Goal: Find specific page/section: Find specific page/section

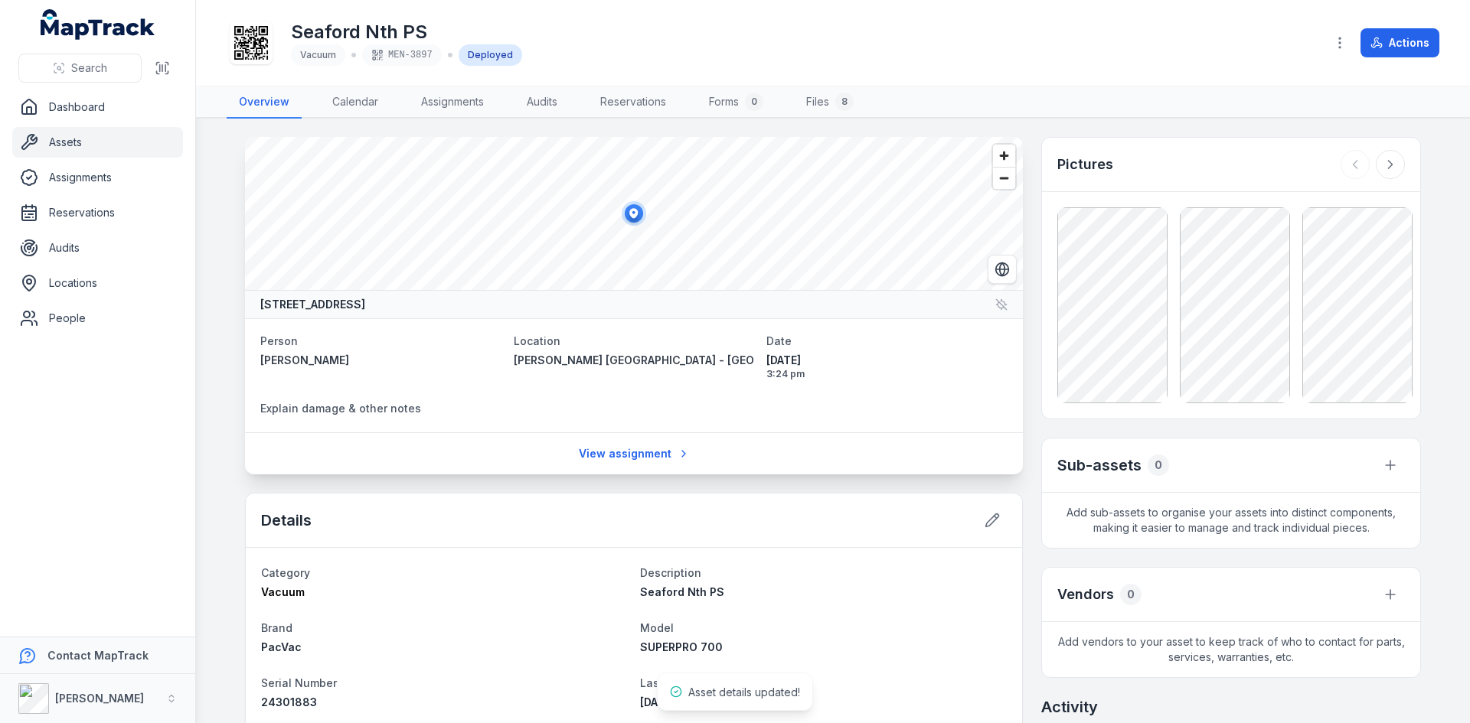
click at [105, 281] on link "Locations" at bounding box center [97, 283] width 171 height 31
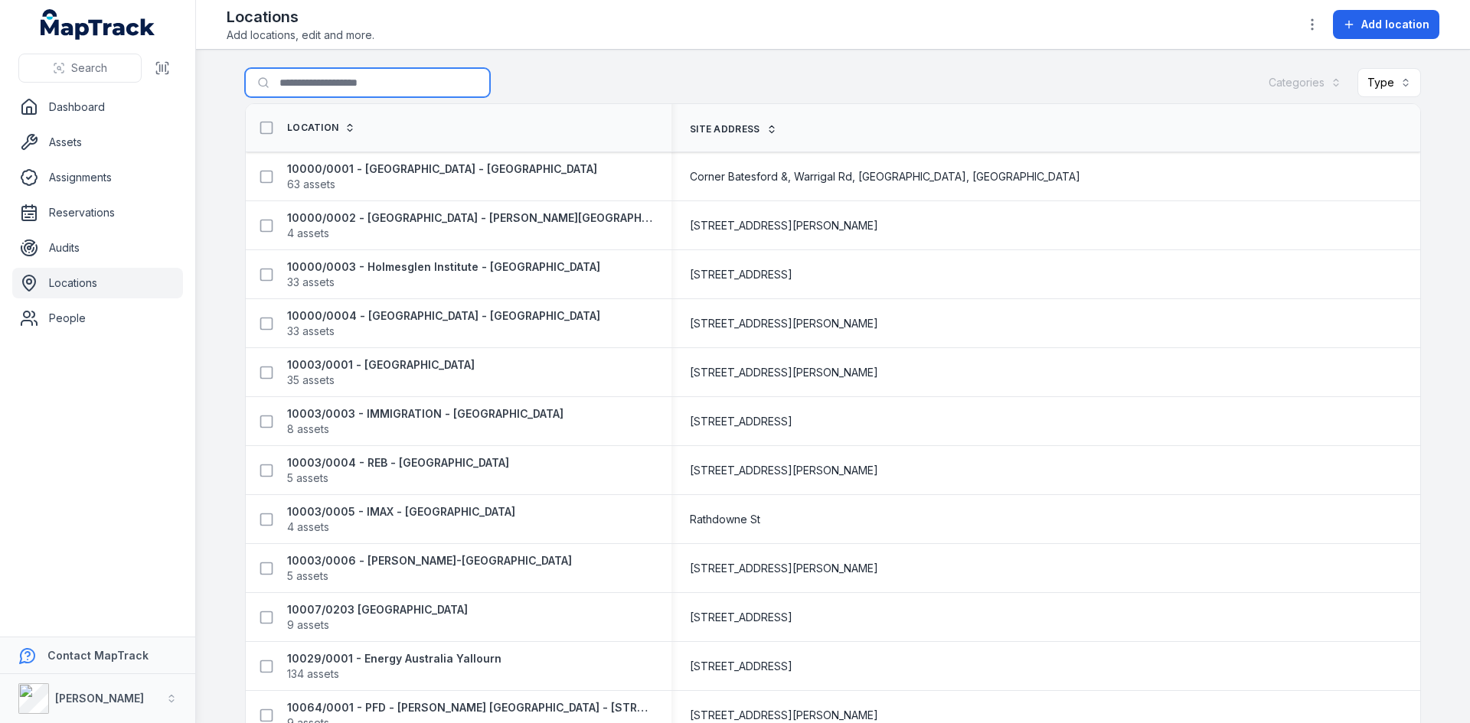
drag, startPoint x: 302, startPoint y: 87, endPoint x: 315, endPoint y: 97, distance: 16.9
click at [302, 87] on input "Search for locations" at bounding box center [367, 82] width 245 height 29
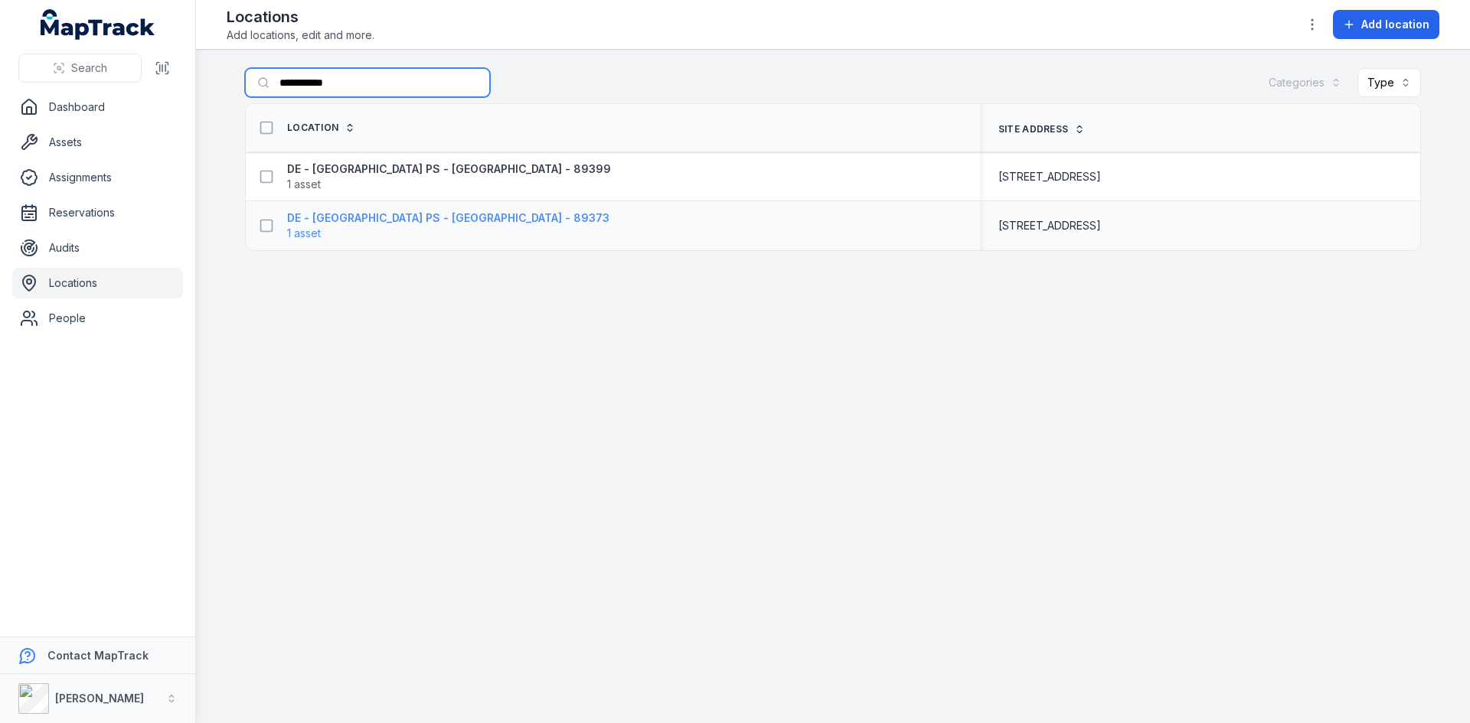
type input "**********"
click at [345, 220] on strong "DE - [GEOGRAPHIC_DATA] PS - [GEOGRAPHIC_DATA] - 89373" at bounding box center [448, 218] width 322 height 15
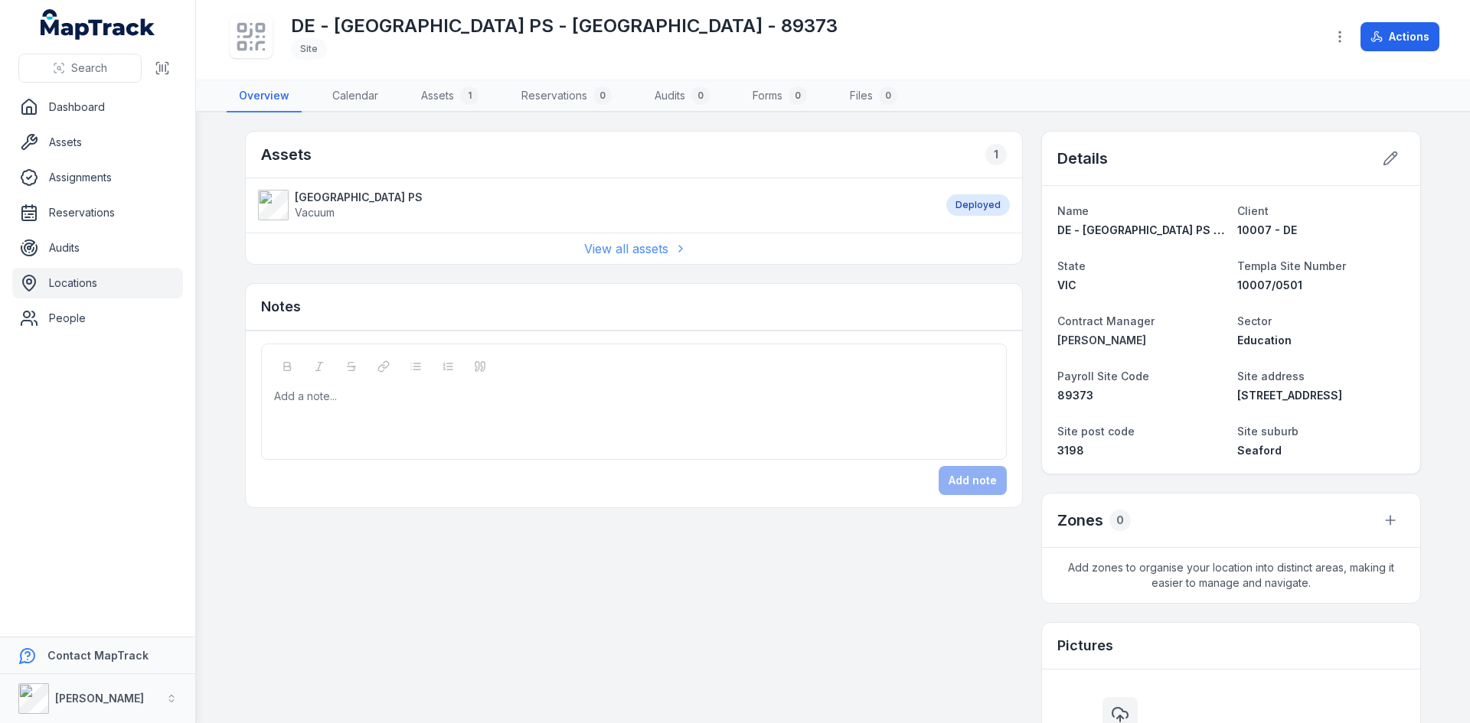
click at [619, 250] on link "View all assets" at bounding box center [634, 249] width 100 height 18
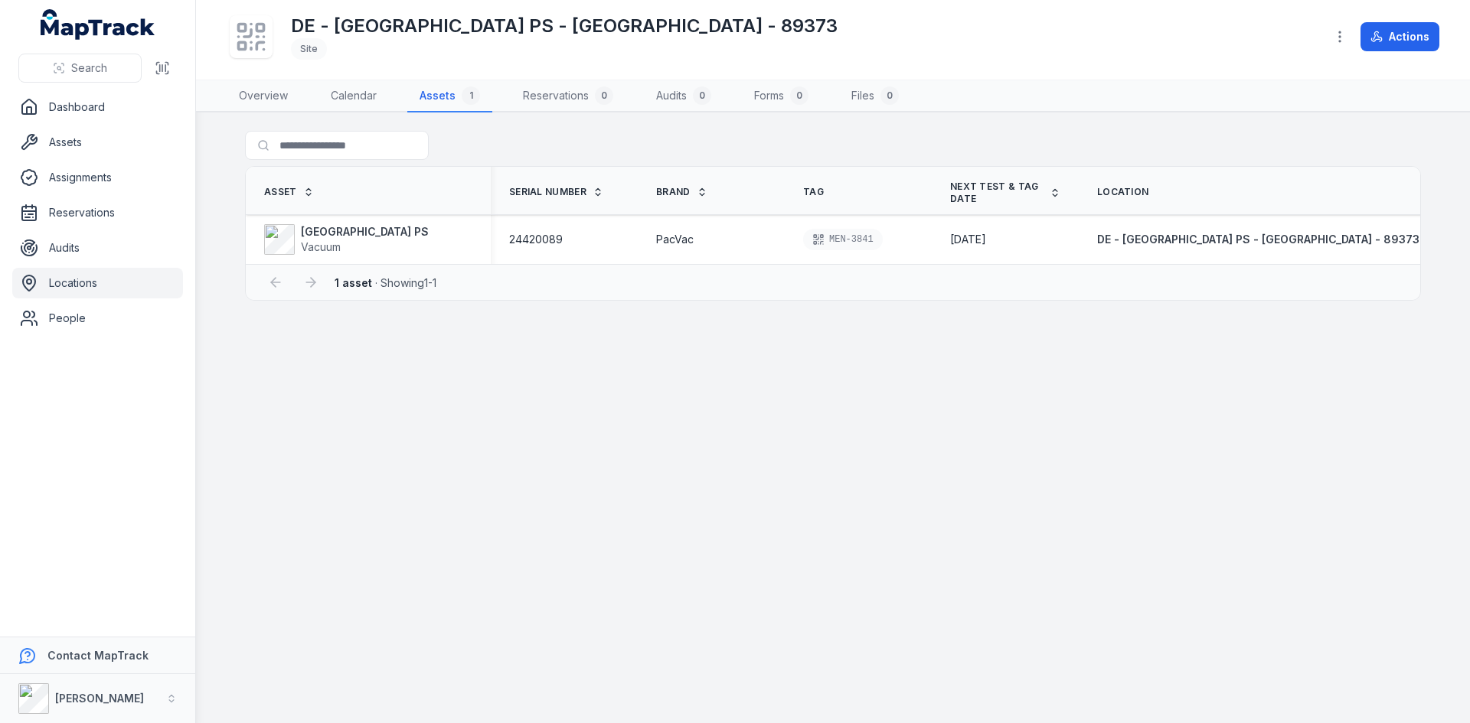
click at [99, 276] on link "Locations" at bounding box center [97, 283] width 171 height 31
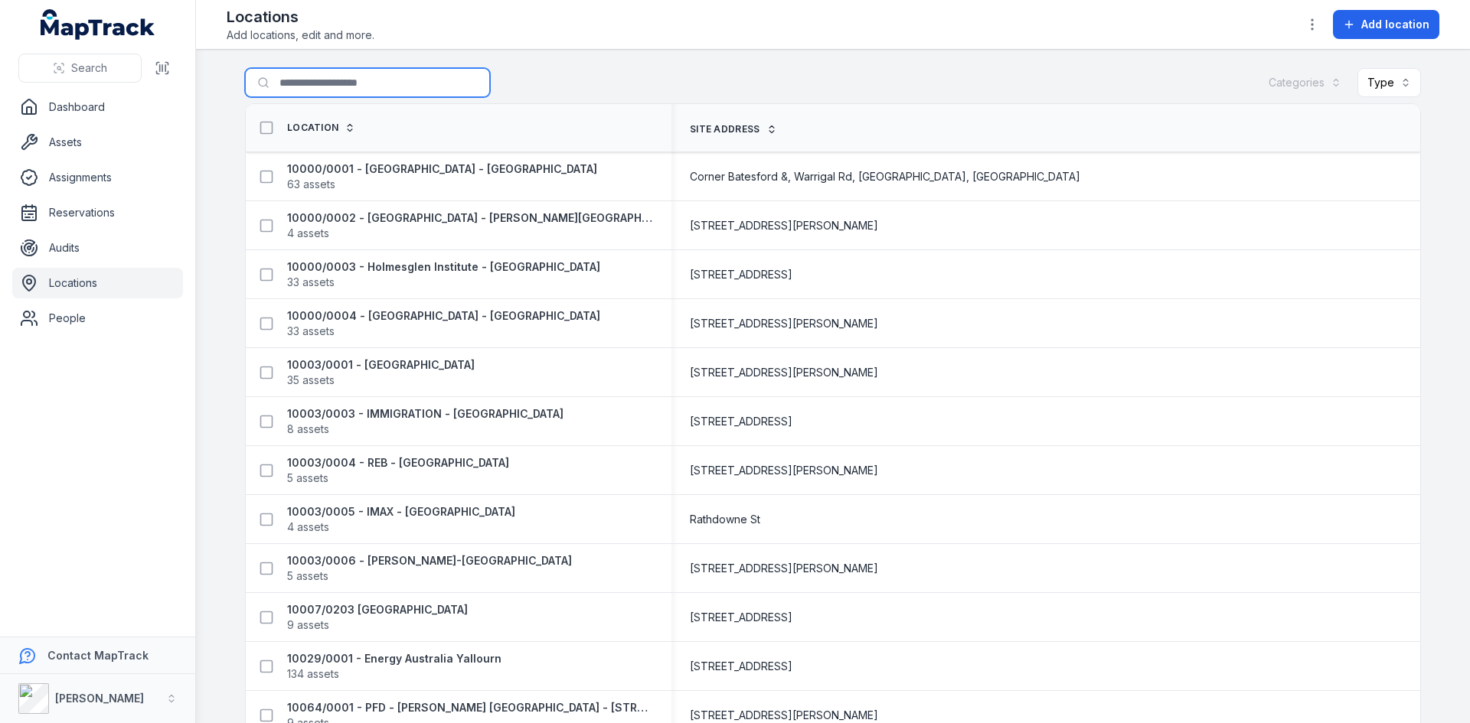
drag, startPoint x: 296, startPoint y: 88, endPoint x: 310, endPoint y: 99, distance: 18.1
click at [296, 88] on input "Search for locations" at bounding box center [367, 82] width 245 height 29
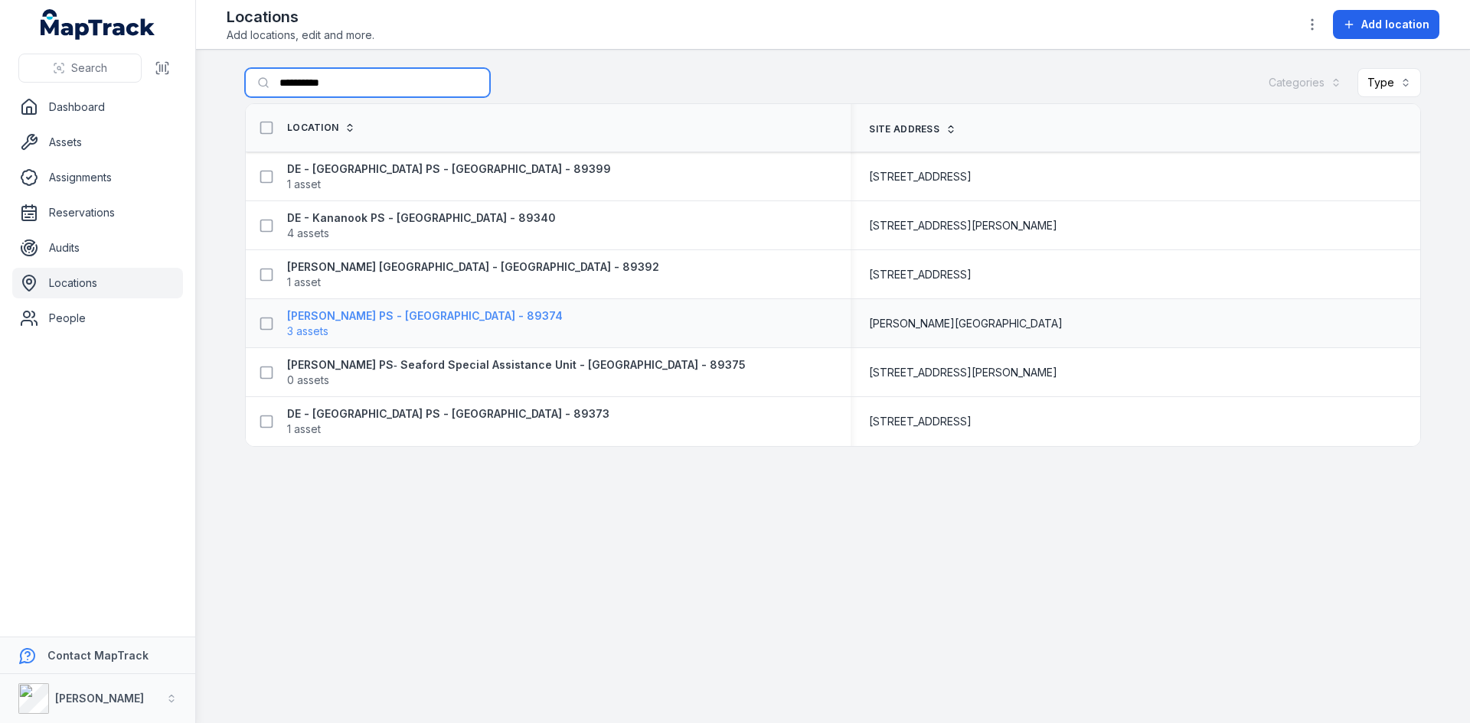
type input "**********"
click at [325, 328] on span "3 assets" at bounding box center [307, 331] width 41 height 15
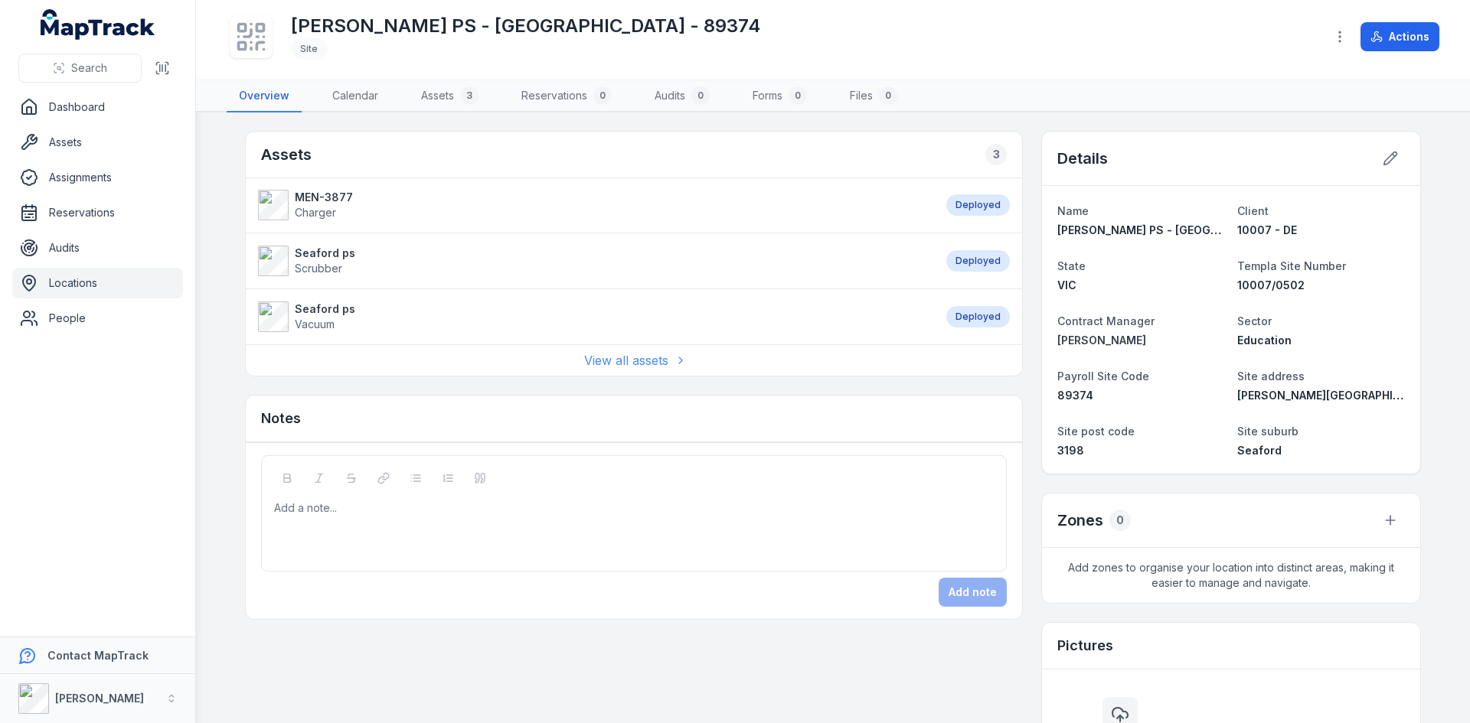
click at [618, 361] on link "View all assets" at bounding box center [634, 360] width 100 height 18
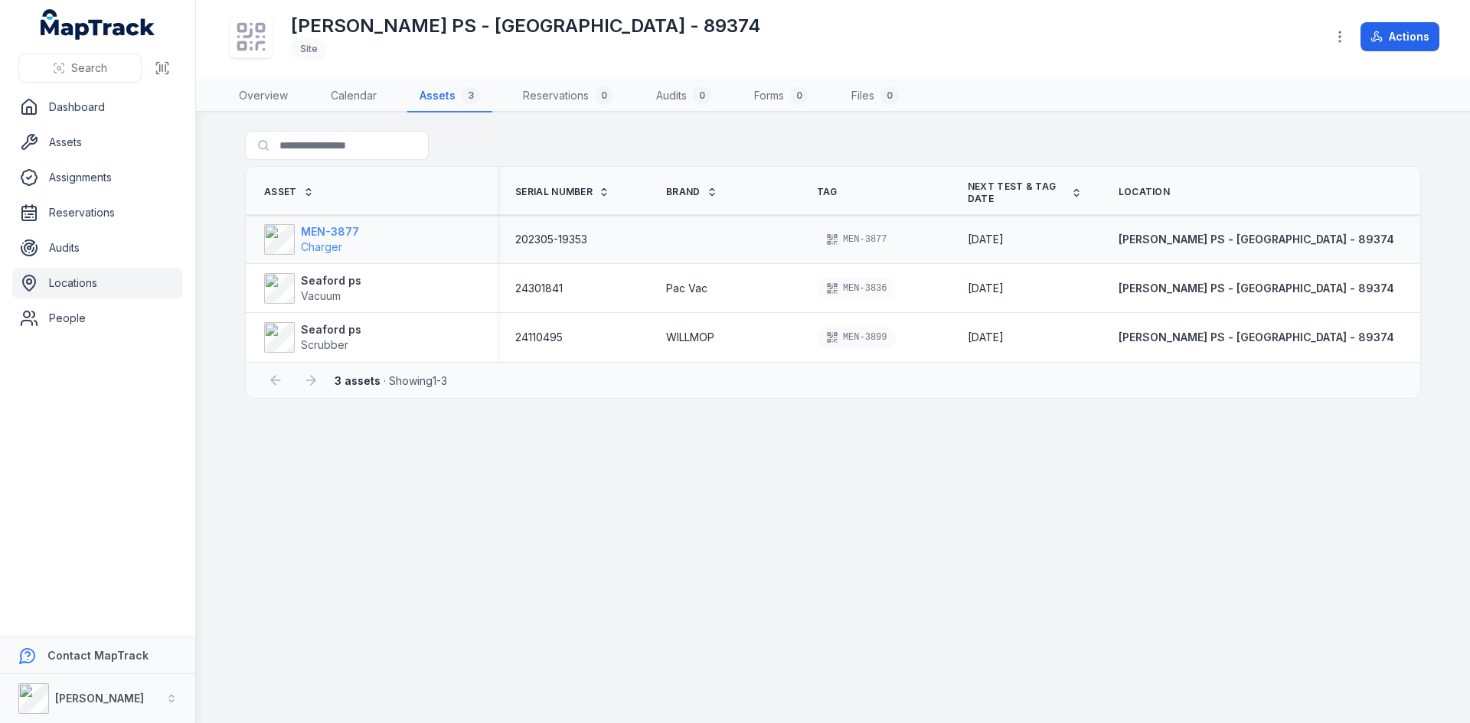
click at [310, 225] on strong "MEN-3877" at bounding box center [330, 231] width 58 height 15
click at [90, 140] on link "Assets" at bounding box center [97, 142] width 171 height 31
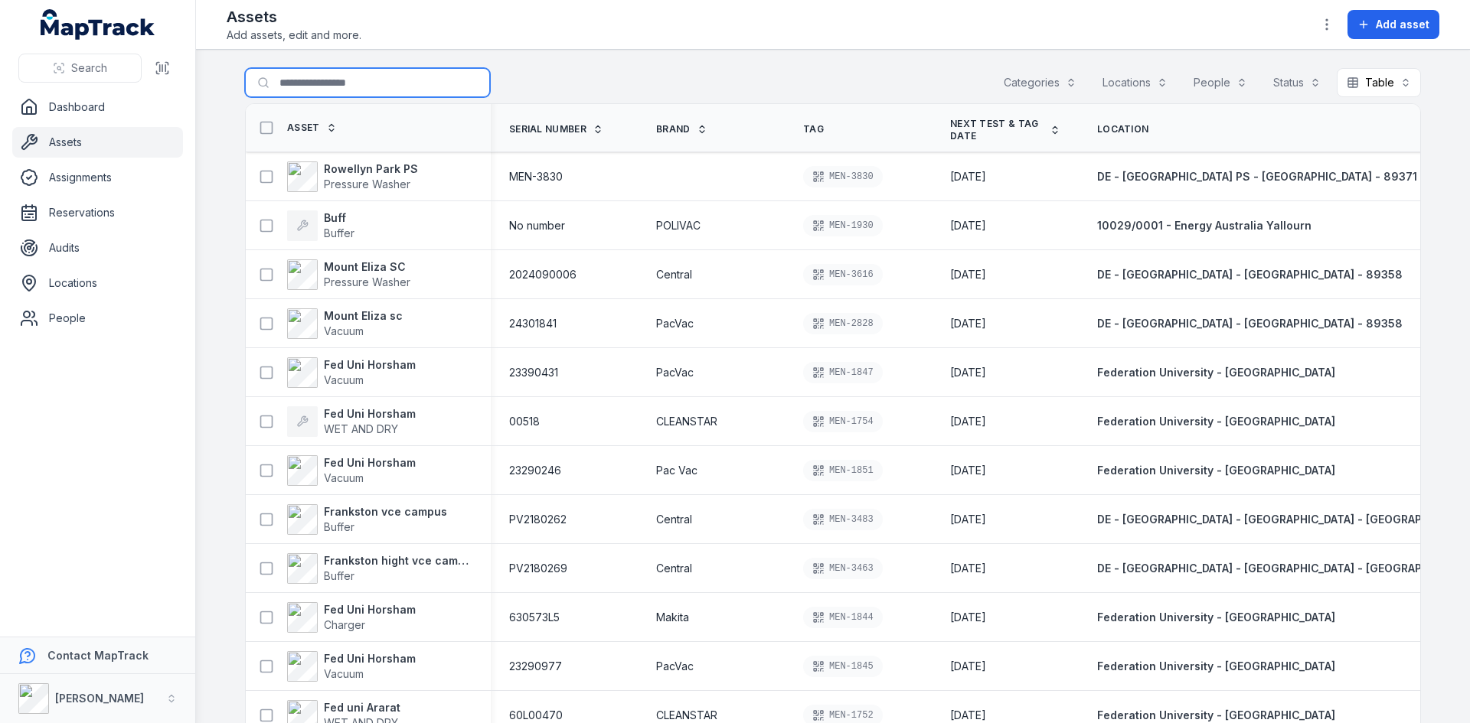
click at [325, 84] on input "Search for assets" at bounding box center [367, 82] width 245 height 29
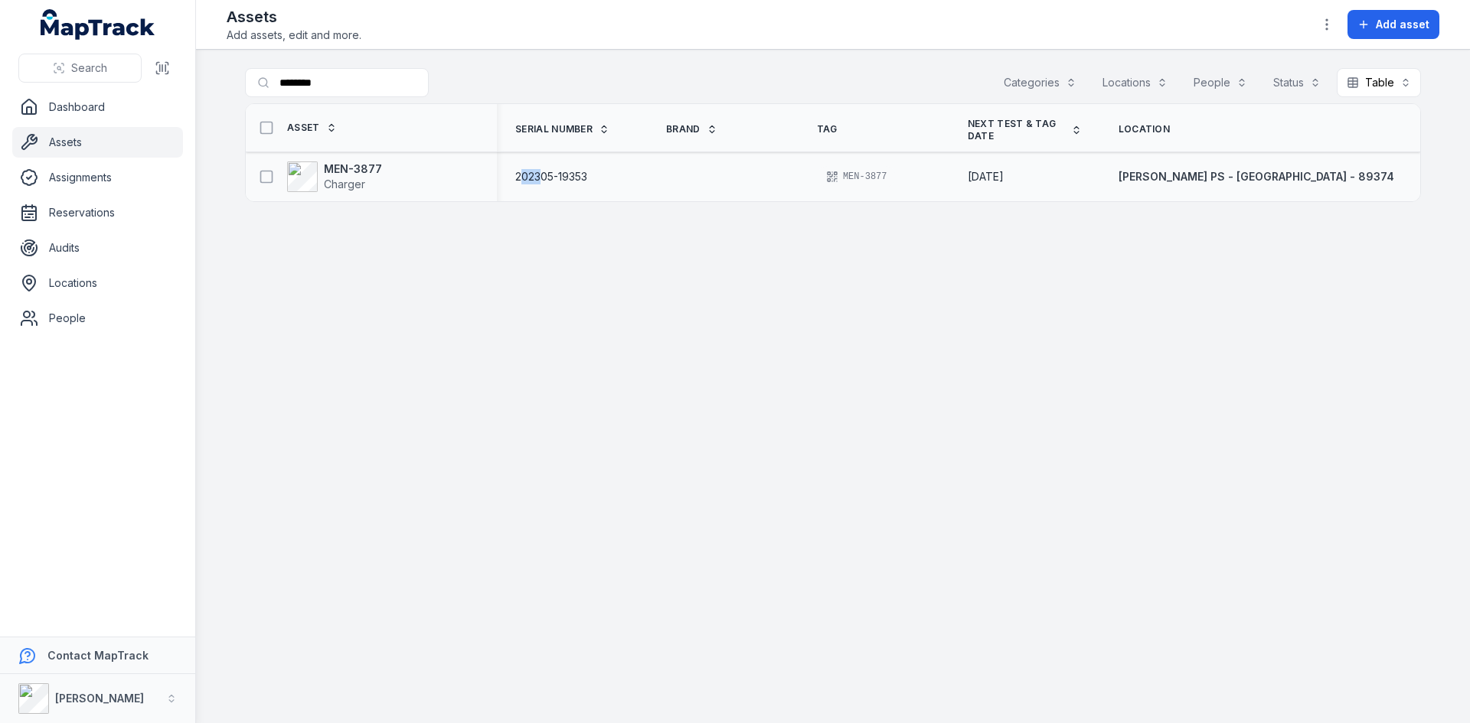
drag, startPoint x: 543, startPoint y: 175, endPoint x: 567, endPoint y: 177, distance: 23.8
click at [567, 177] on span "202305-19353" at bounding box center [551, 176] width 72 height 15
drag, startPoint x: 588, startPoint y: 235, endPoint x: 555, endPoint y: 194, distance: 52.2
click at [586, 231] on main "Search for assets ******** Categories Locations People Status Table ***** Asset…" at bounding box center [833, 387] width 1274 height 674
click at [538, 175] on div "202305-19353" at bounding box center [572, 177] width 151 height 28
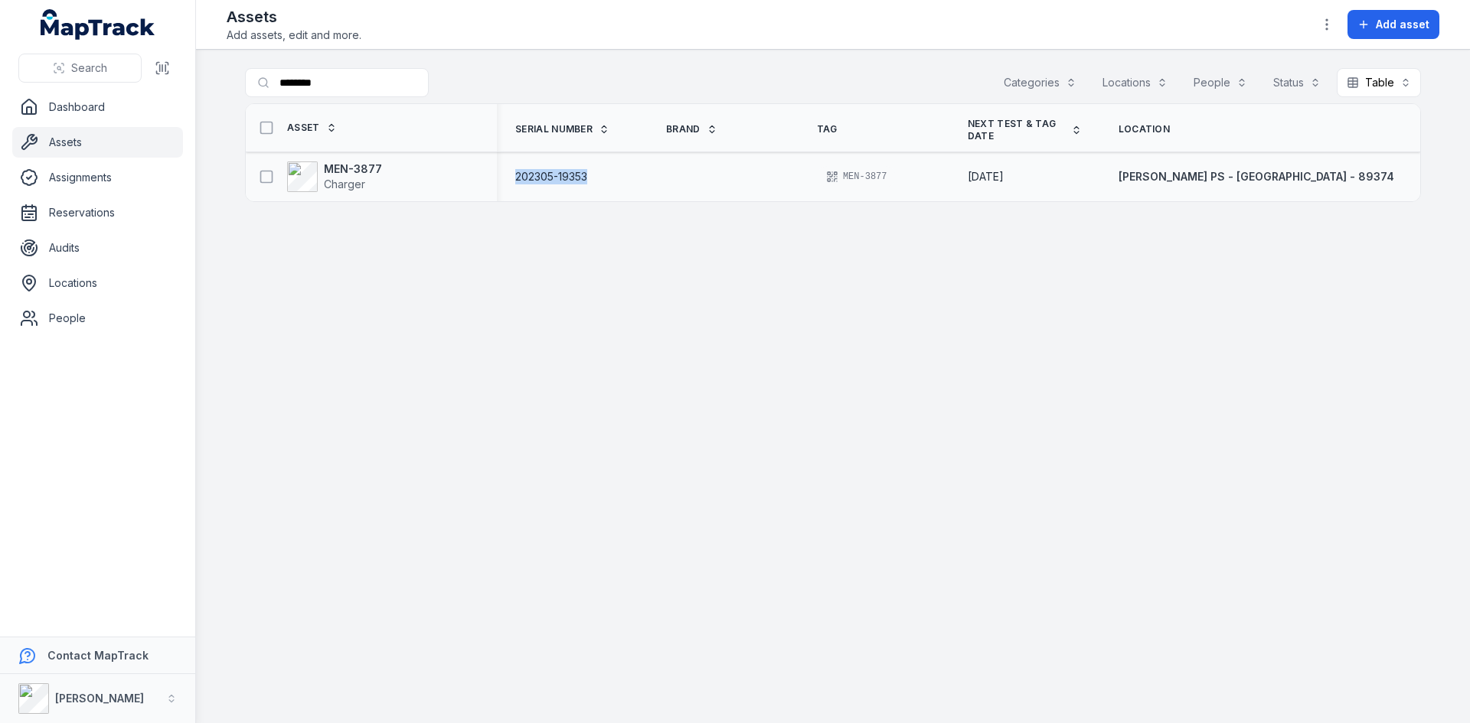
drag, startPoint x: 541, startPoint y: 175, endPoint x: 614, endPoint y: 178, distance: 72.8
click at [587, 178] on span "202305-19353" at bounding box center [551, 176] width 72 height 15
copy span "202305-19353"
click at [341, 83] on input "********" at bounding box center [367, 82] width 245 height 29
type input "*"
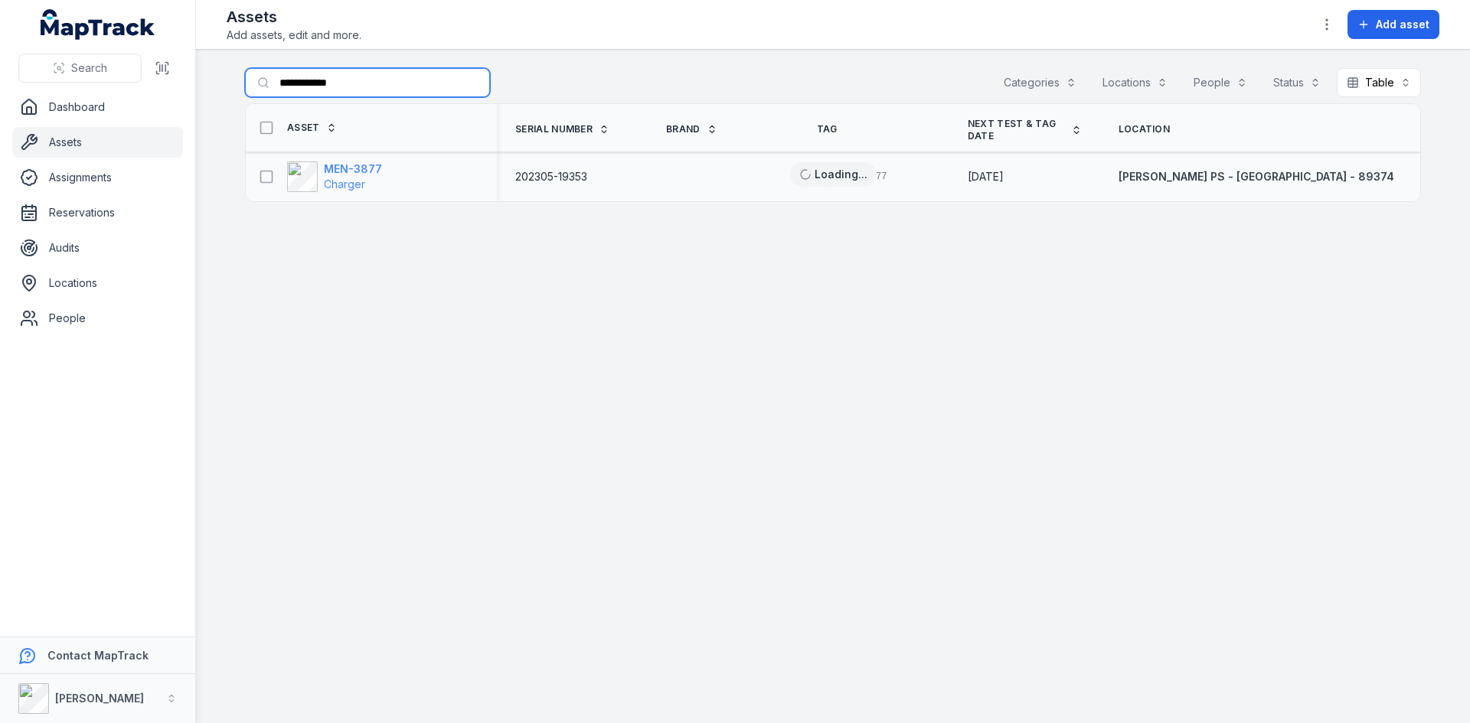
type input "**********"
click at [344, 166] on strong "MEN-3877" at bounding box center [353, 169] width 58 height 15
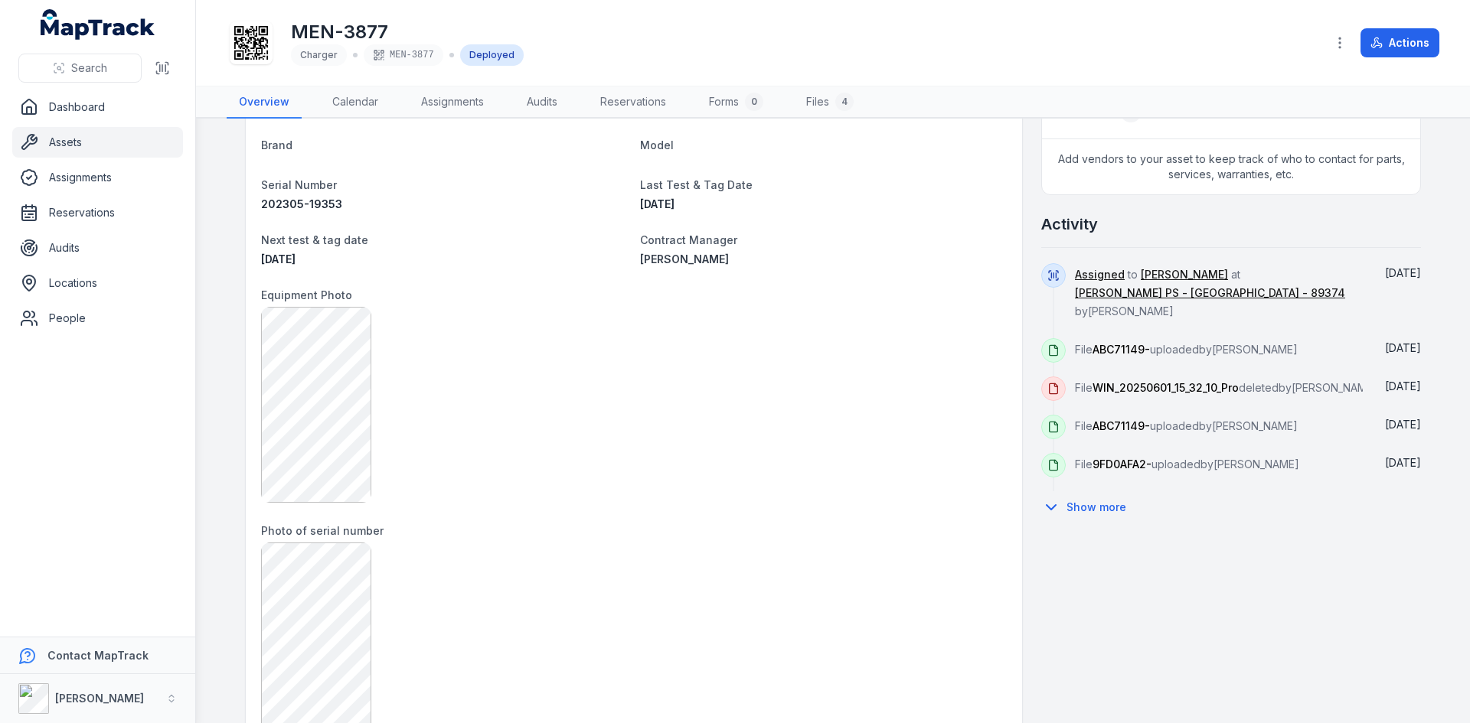
scroll to position [536, 0]
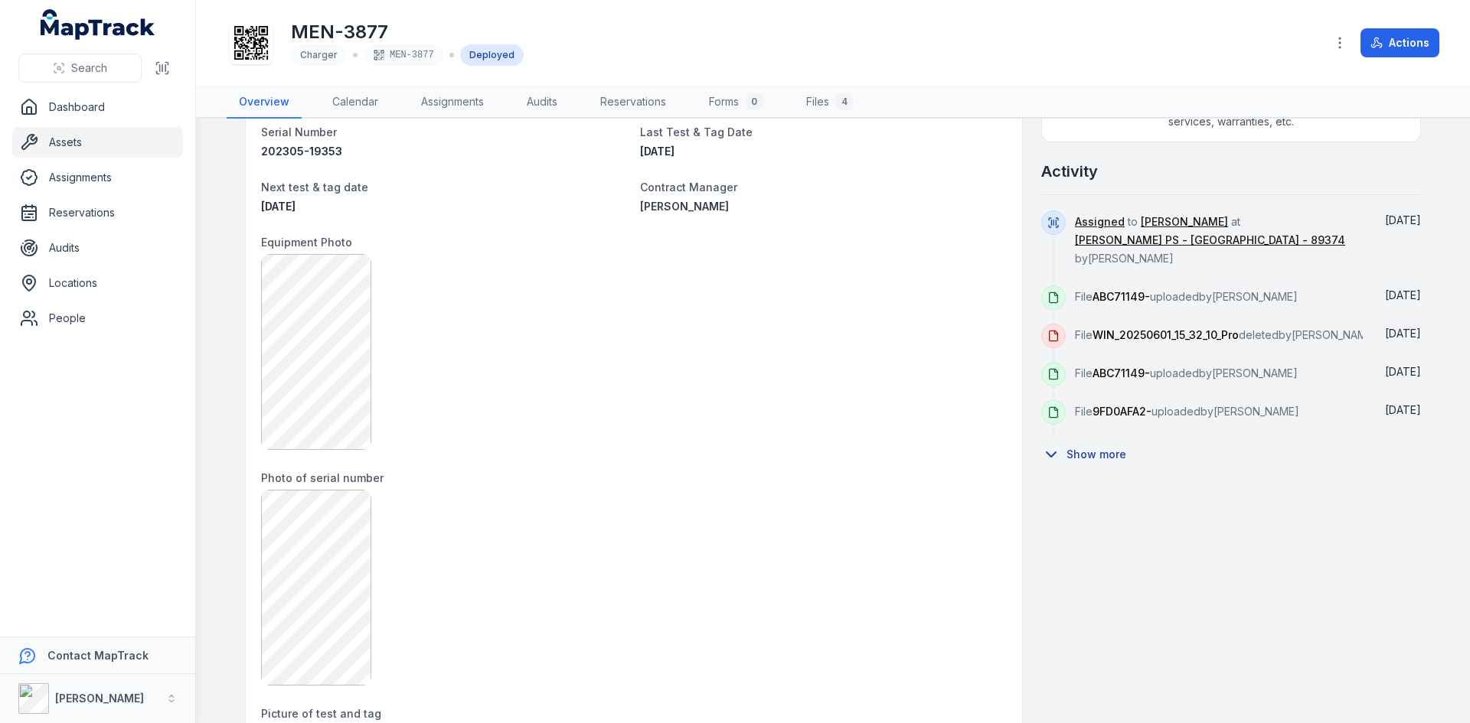
click at [1077, 447] on button "Show more" at bounding box center [1088, 455] width 95 height 32
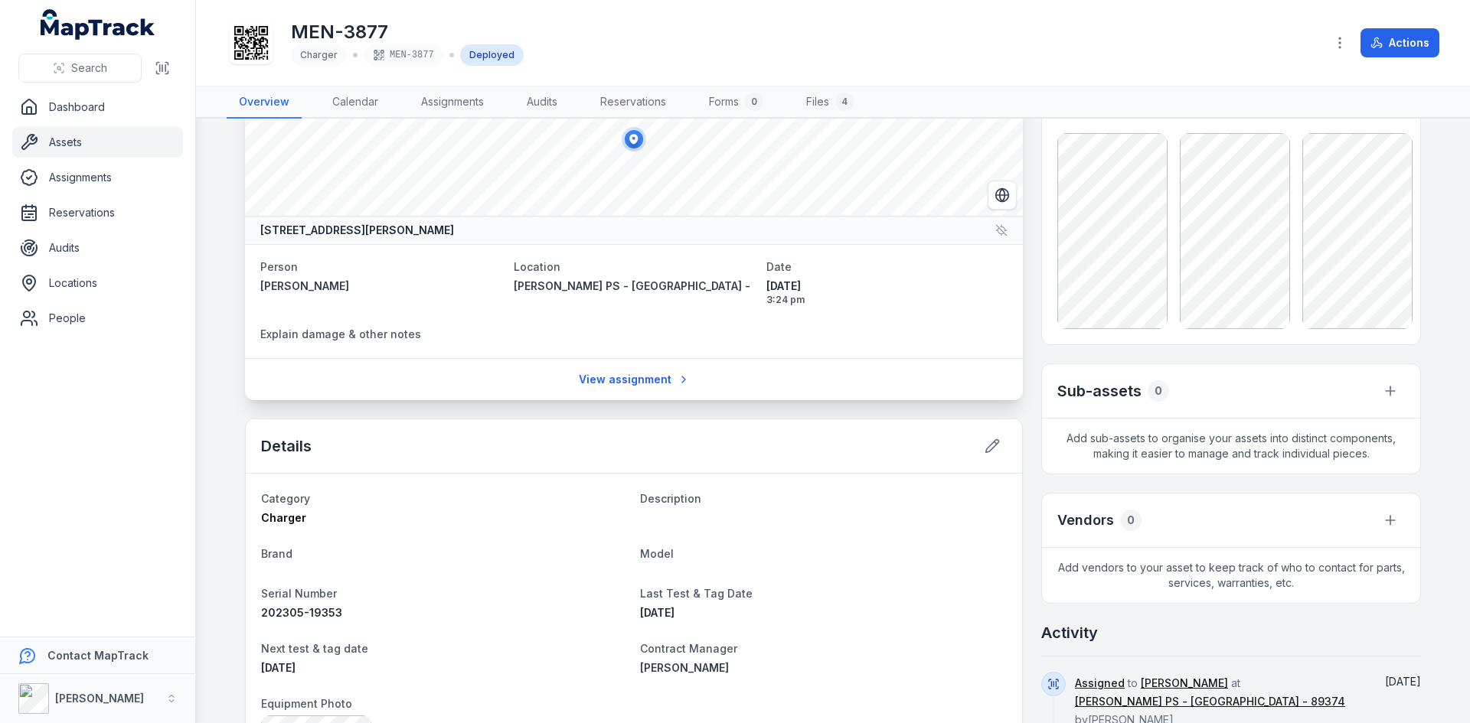
scroll to position [0, 0]
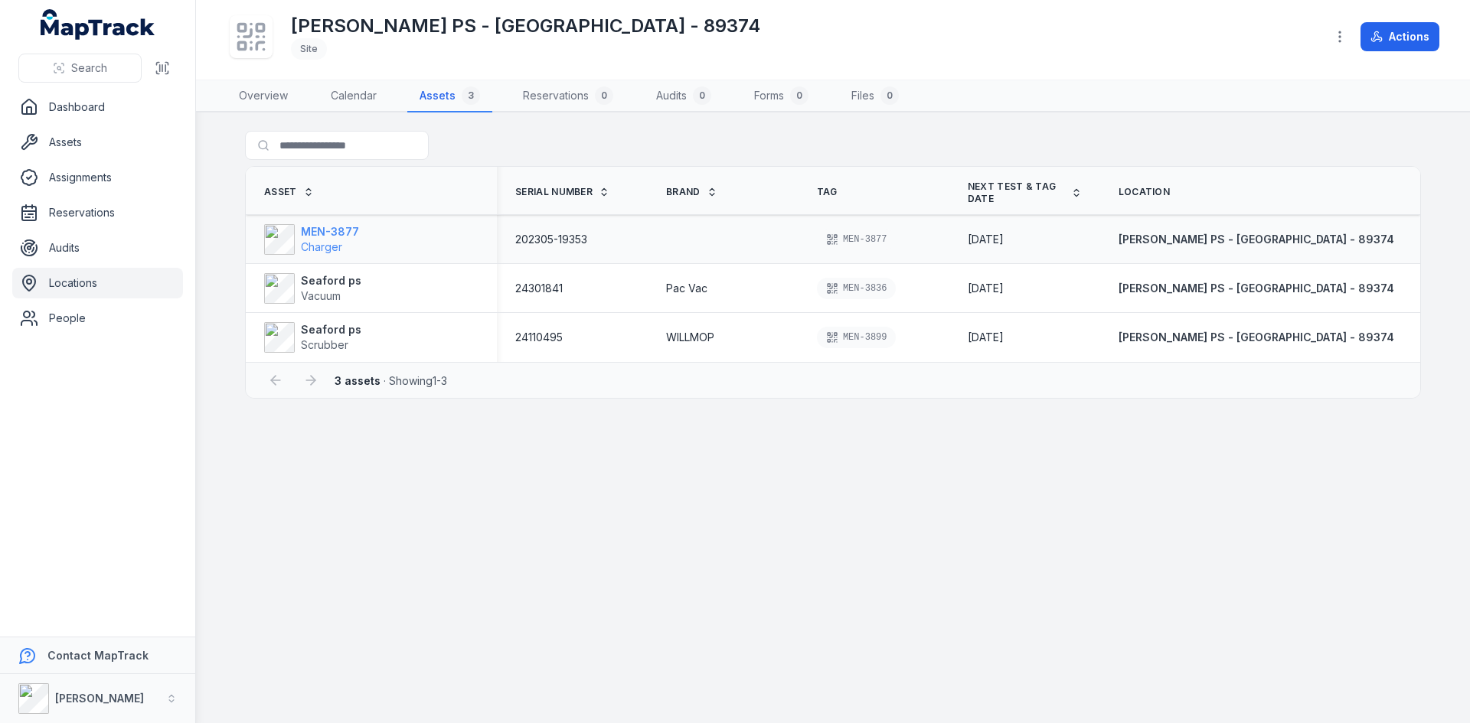
click at [338, 226] on strong "MEN-3877" at bounding box center [330, 231] width 58 height 15
